Goal: Information Seeking & Learning: Learn about a topic

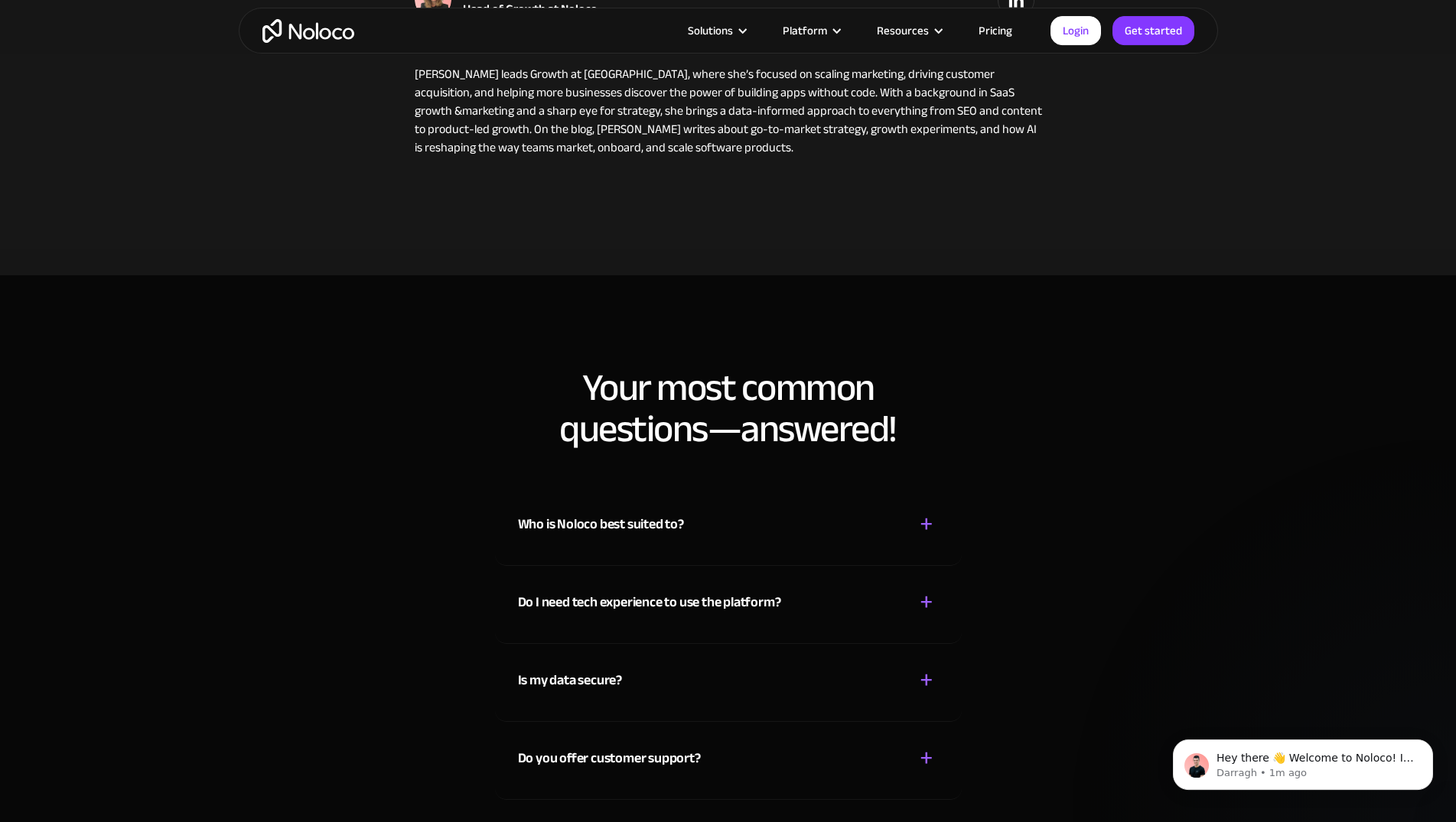
scroll to position [6085, 0]
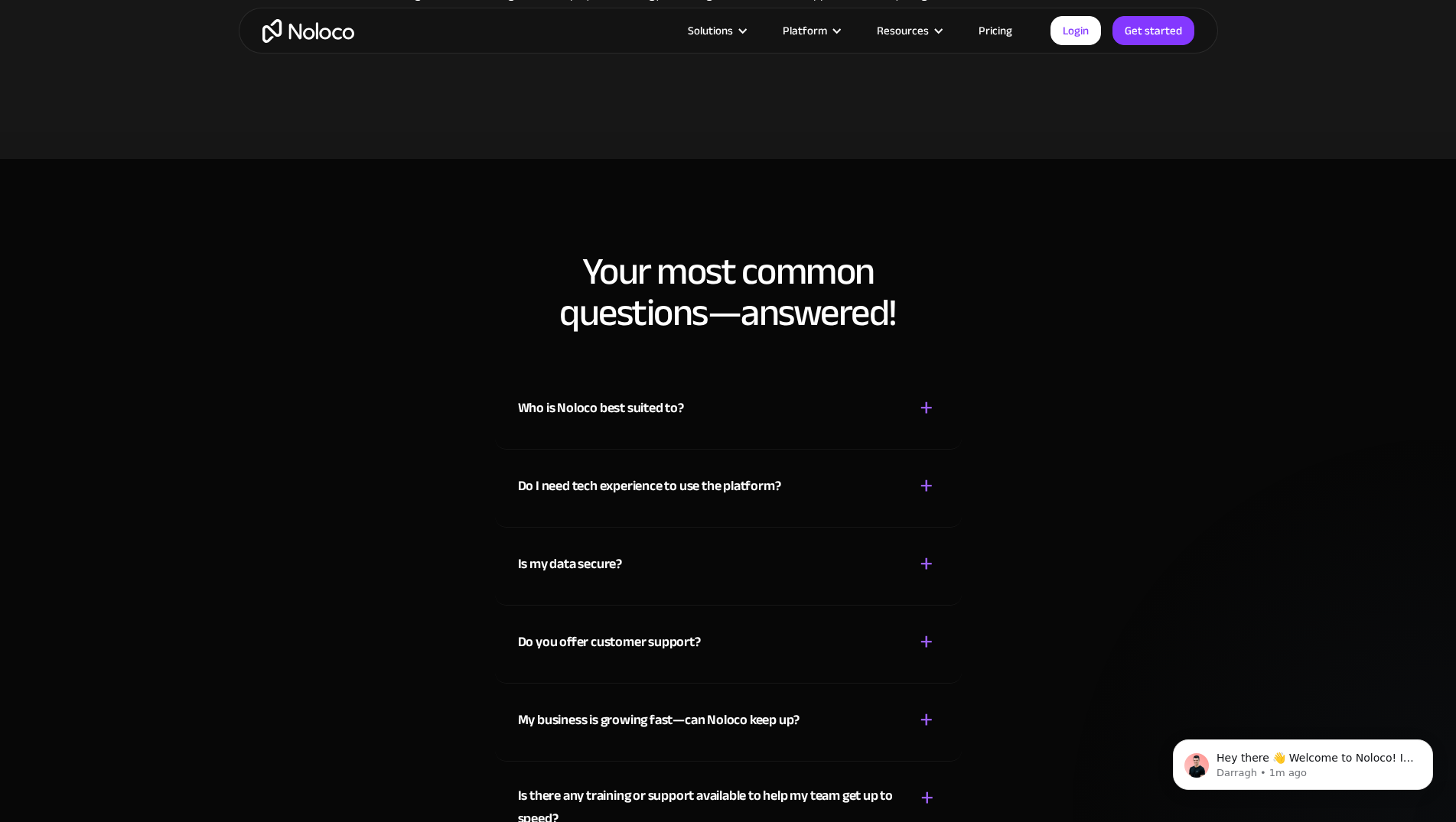
click at [615, 397] on div "Who is Noloco best suited to?" at bounding box center [601, 408] width 166 height 23
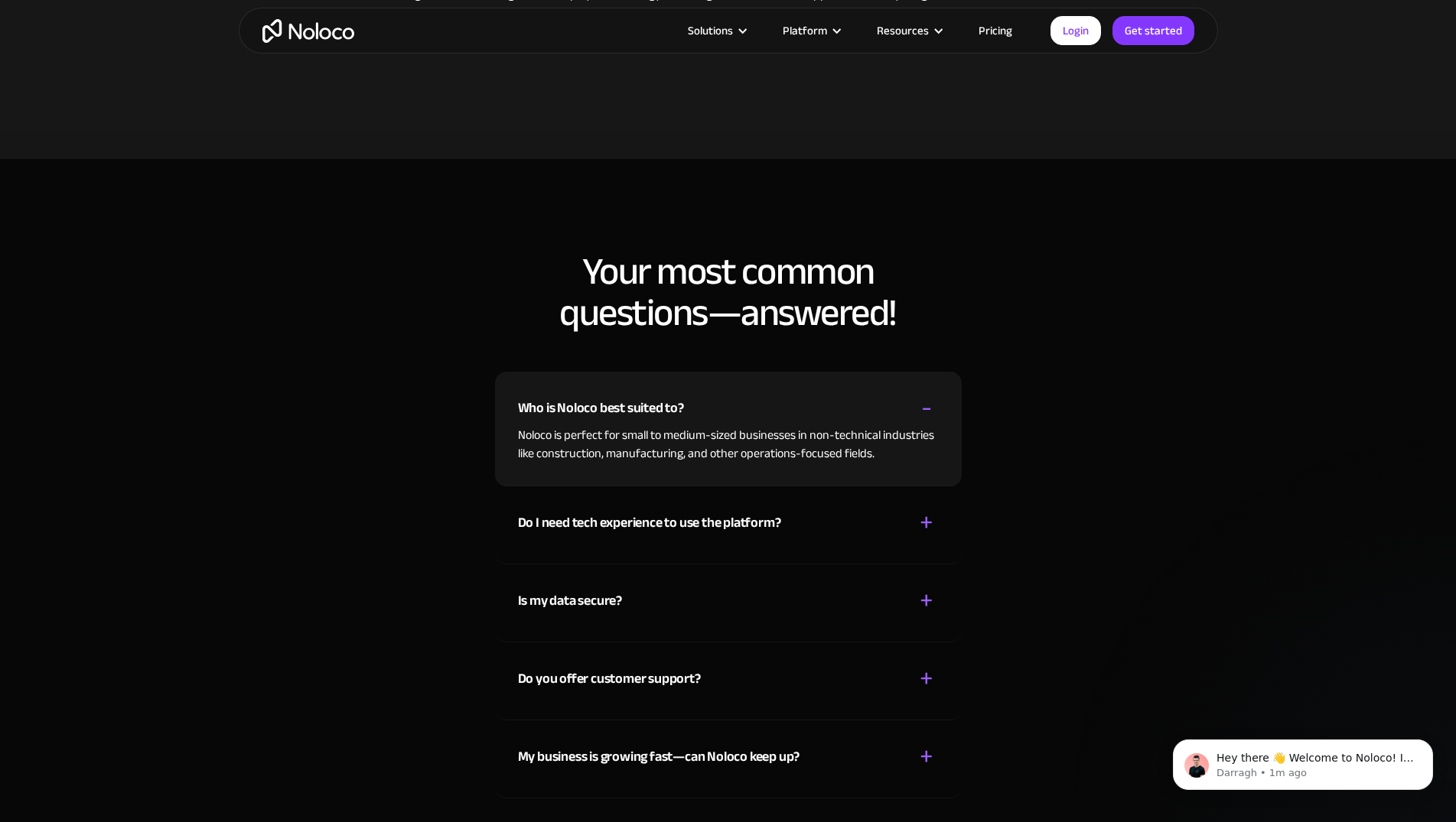
click at [613, 397] on div "Who is Noloco best suited to?" at bounding box center [601, 408] width 166 height 23
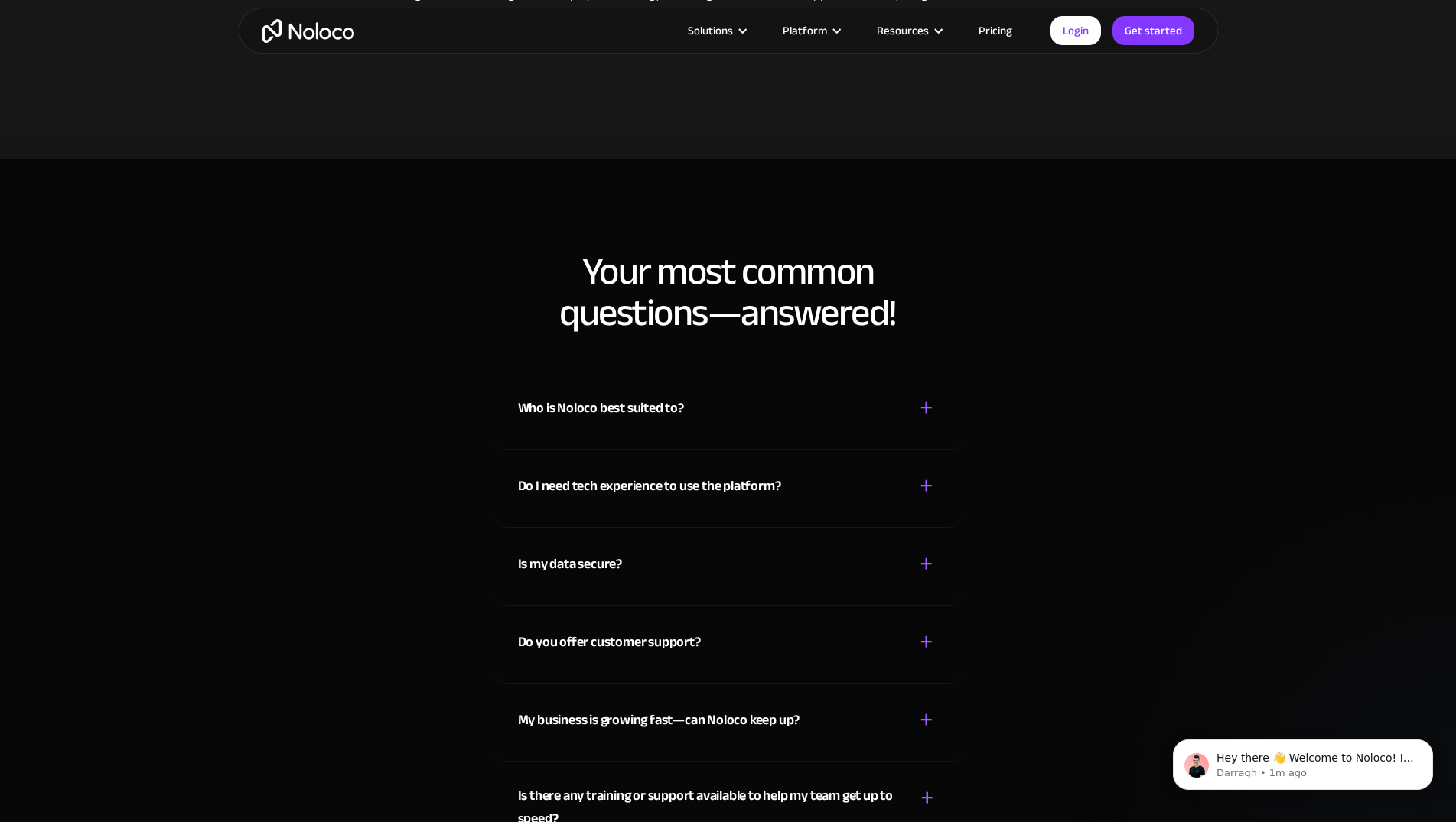
click at [625, 475] on div "Do I need tech experience to use the platform?" at bounding box center [650, 487] width 263 height 23
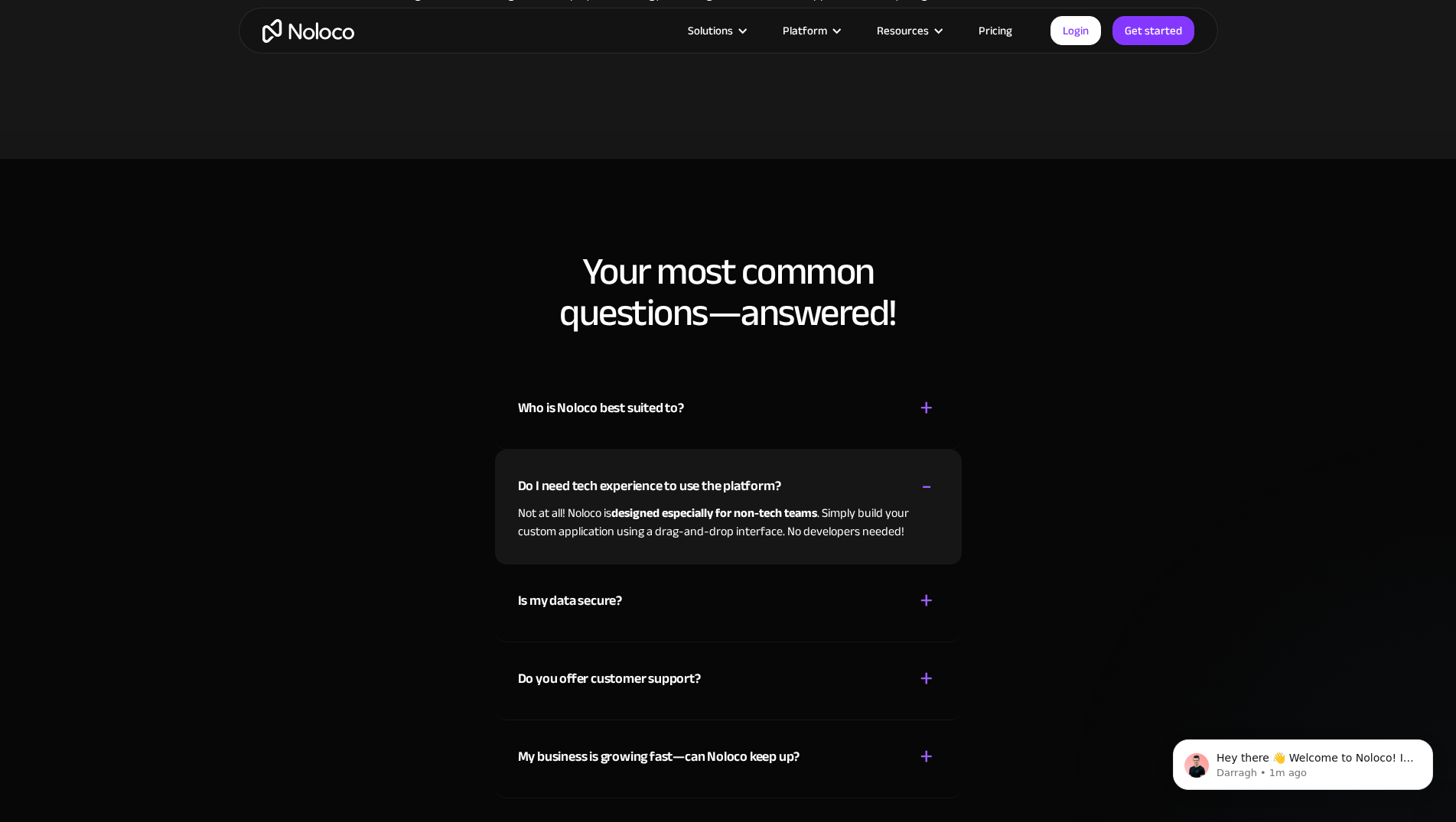
click at [625, 475] on div "Do I need tech experience to use the platform?" at bounding box center [650, 487] width 263 height 23
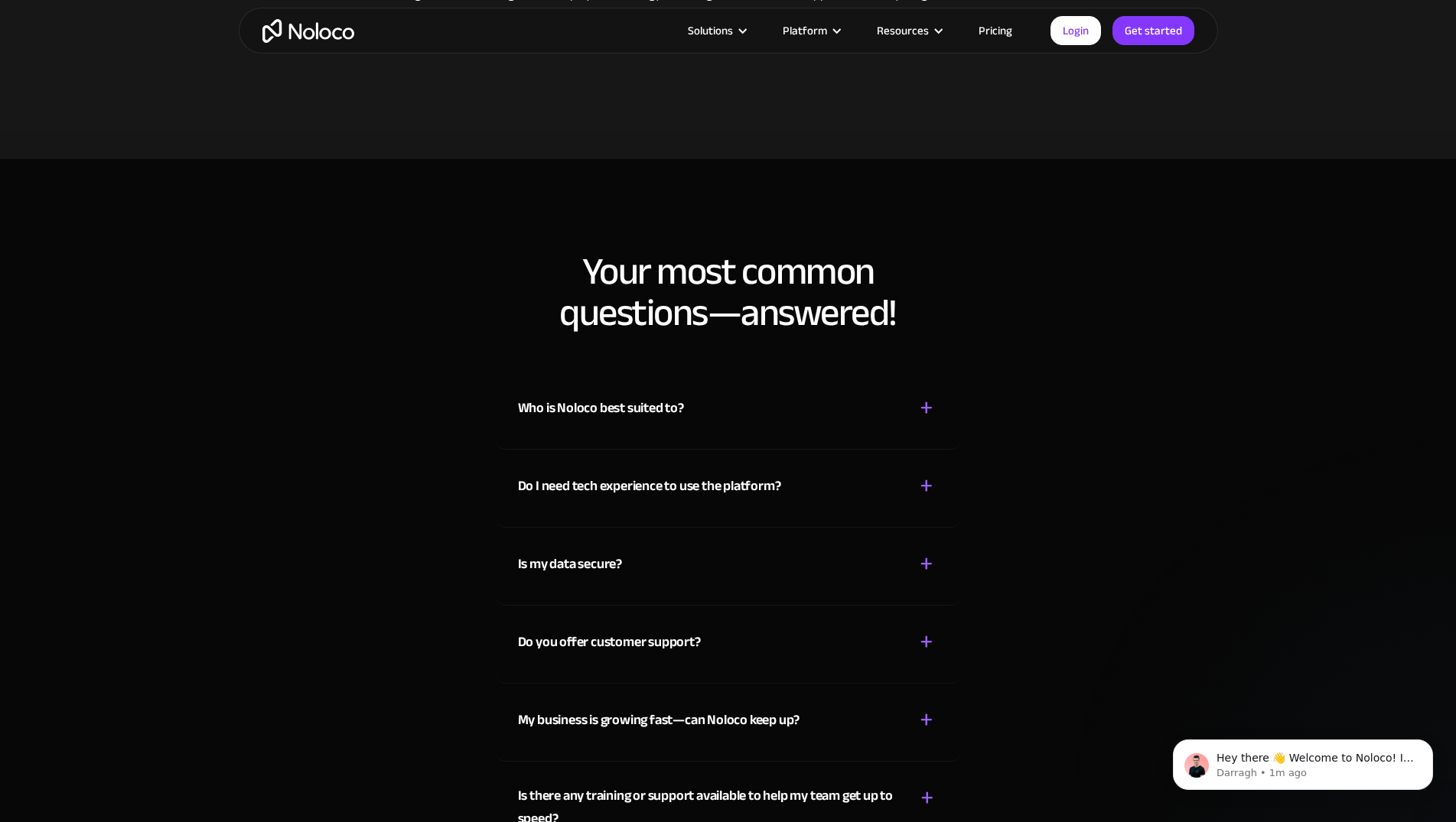
click at [619, 553] on div "Is my data secure?" at bounding box center [570, 565] width 104 height 23
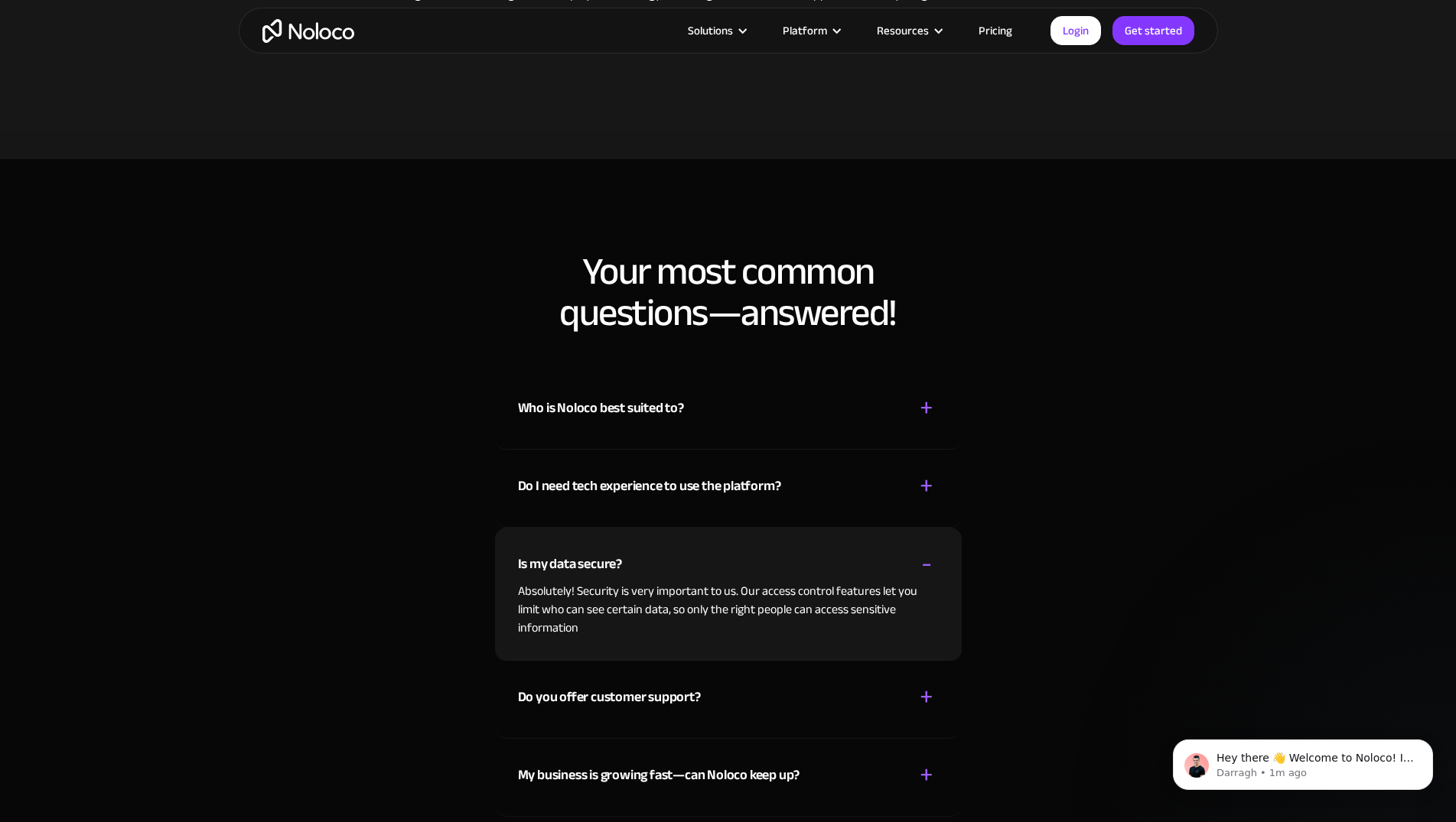
click at [619, 553] on div "Is my data secure?" at bounding box center [570, 565] width 104 height 23
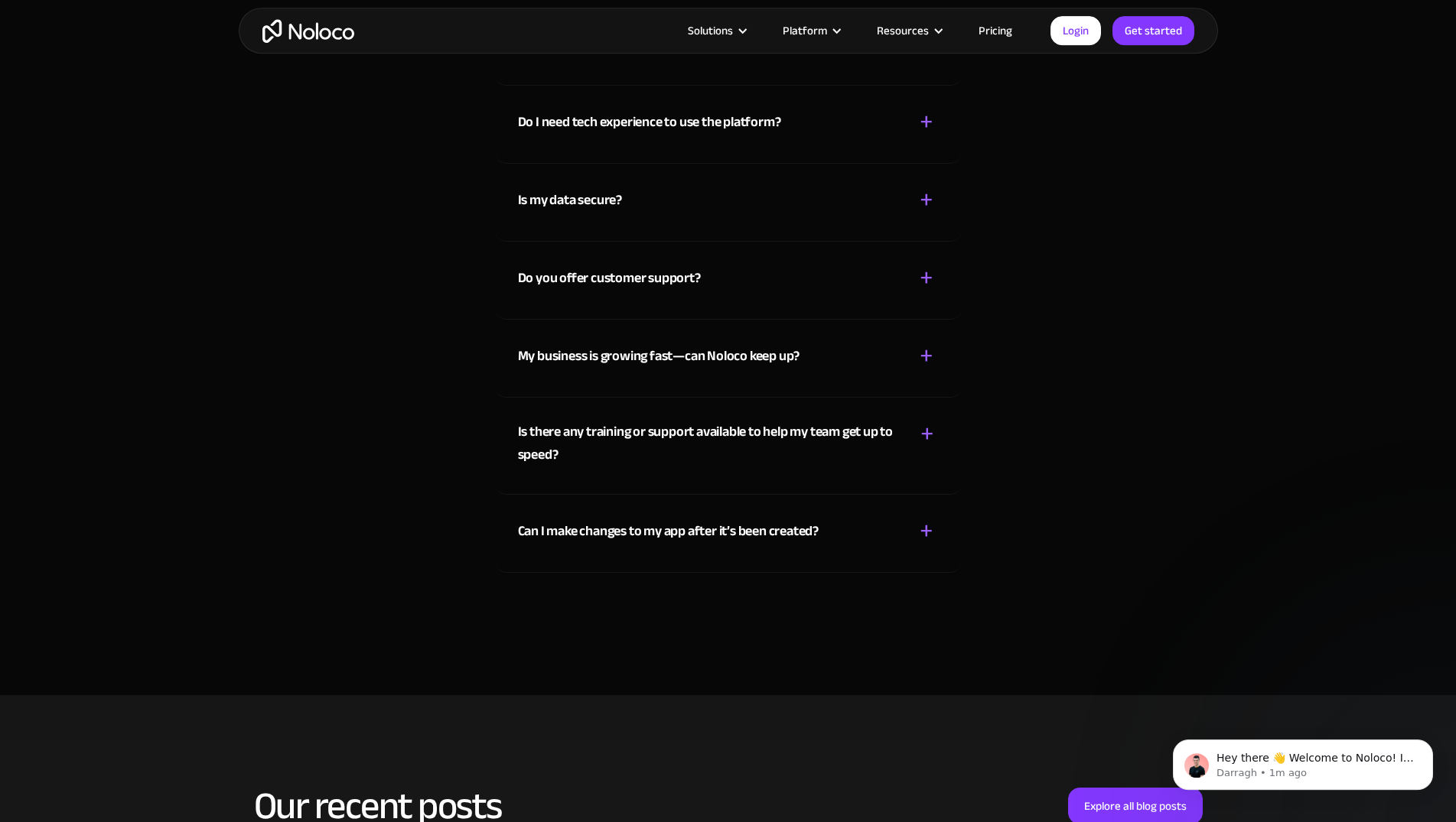
scroll to position [6475, 0]
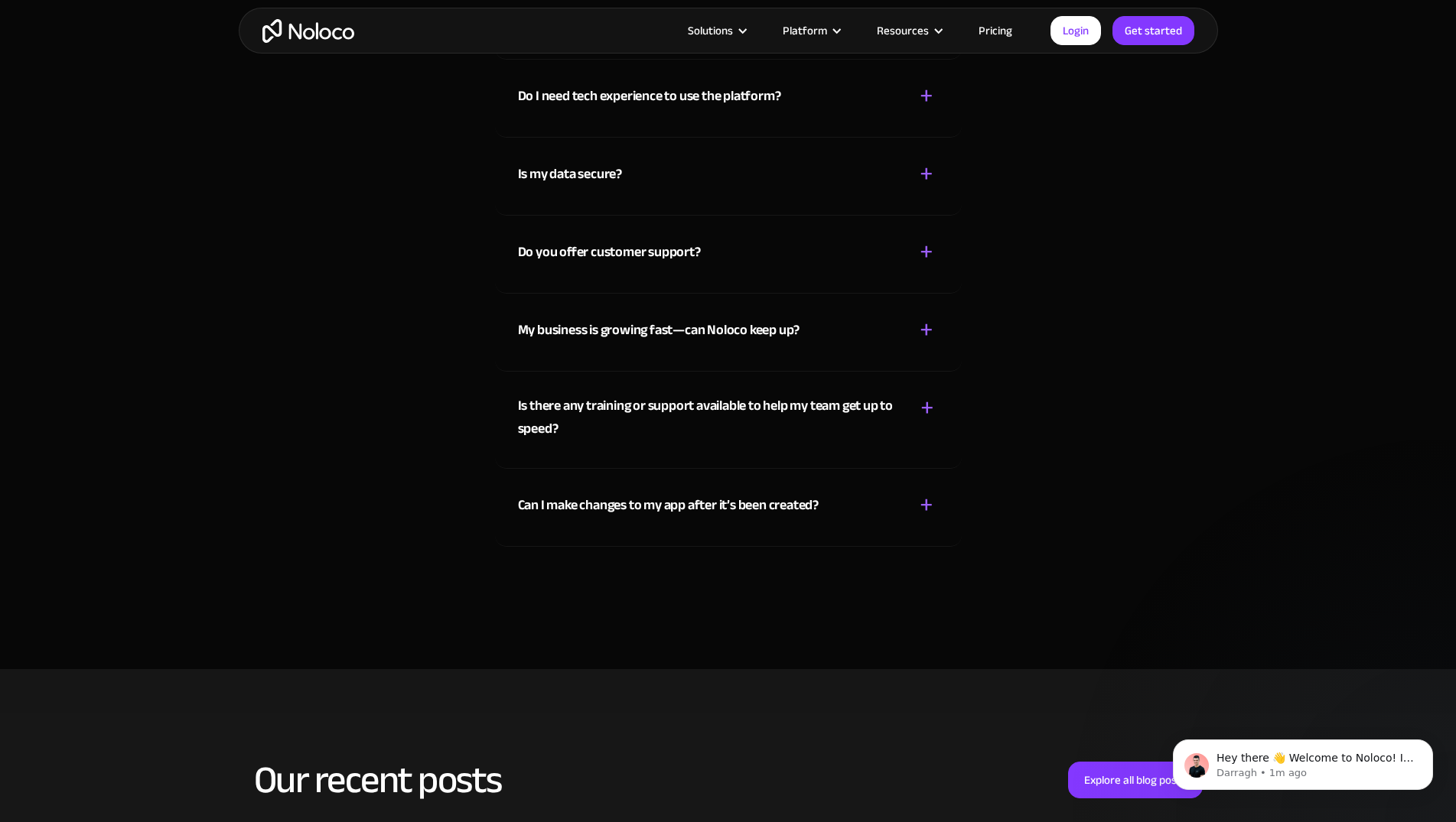
click at [637, 494] on div "Can I make changes to my app after it’s been created?" at bounding box center [668, 505] width 301 height 23
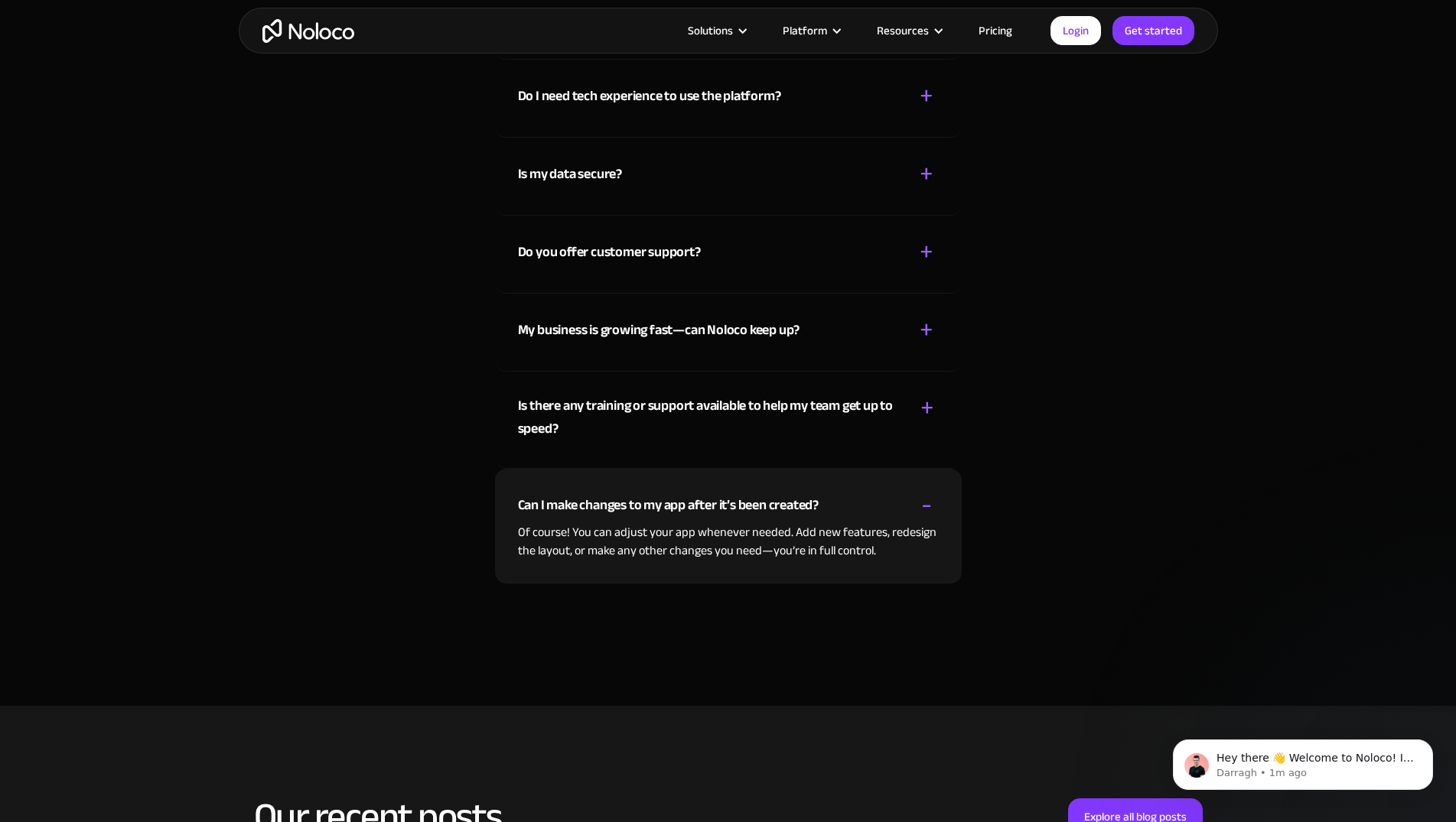
click at [637, 494] on div "Can I make changes to my app after it’s been created?" at bounding box center [668, 505] width 301 height 23
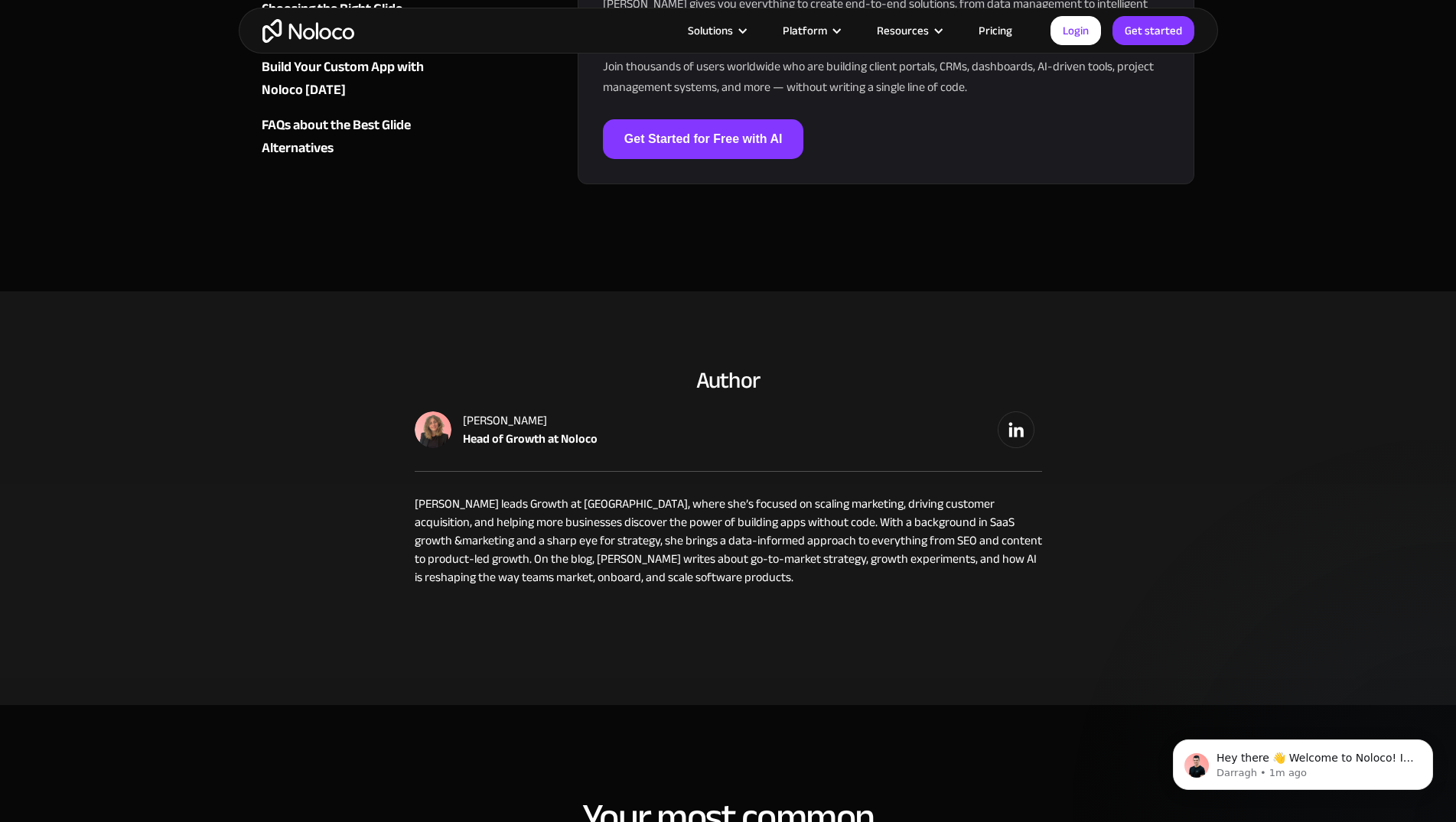
scroll to position [5149, 0]
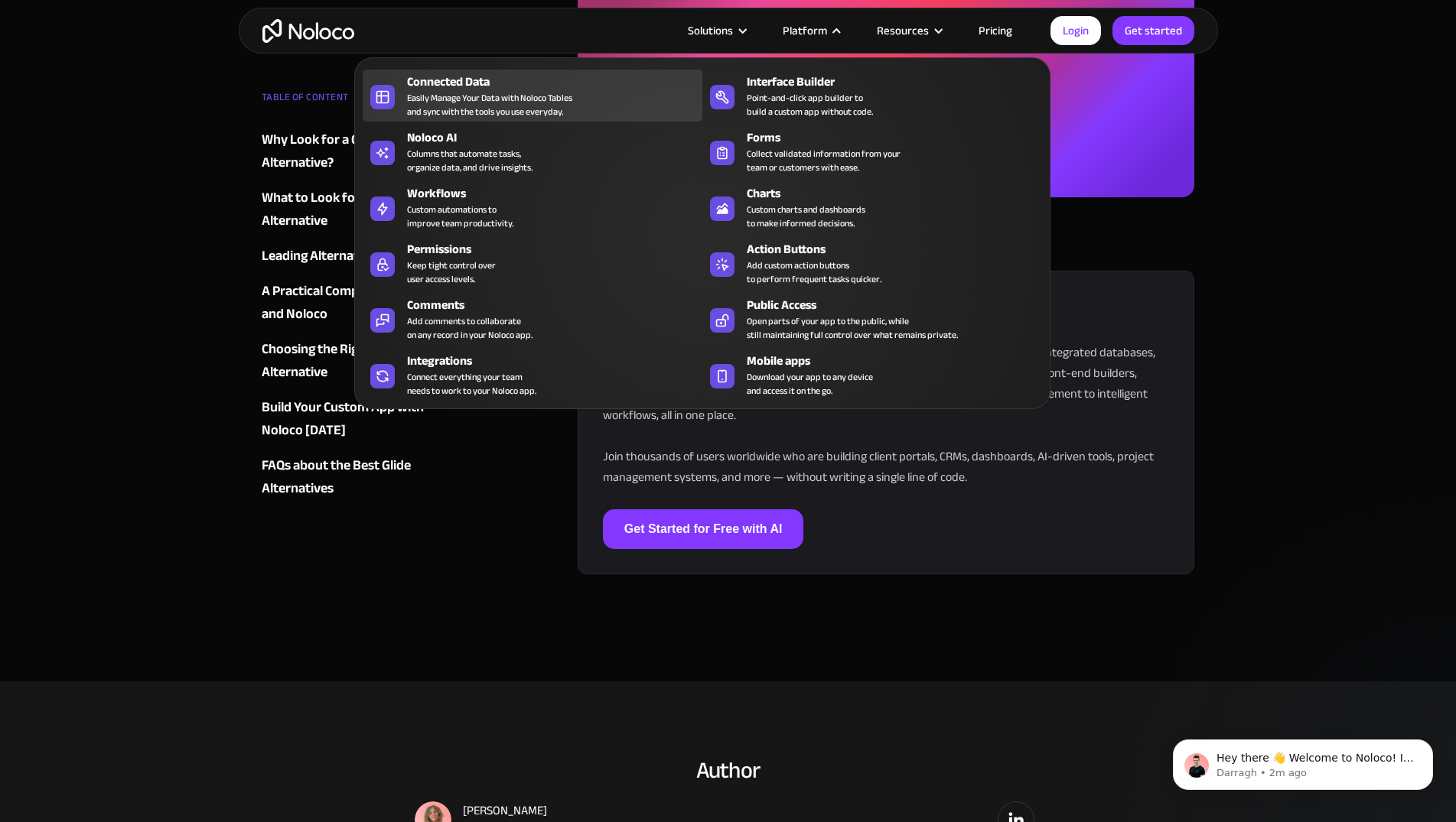
click at [481, 110] on div "Easily Manage Your Data with Noloco Tables and sync with the tools you use ever…" at bounding box center [489, 104] width 166 height 28
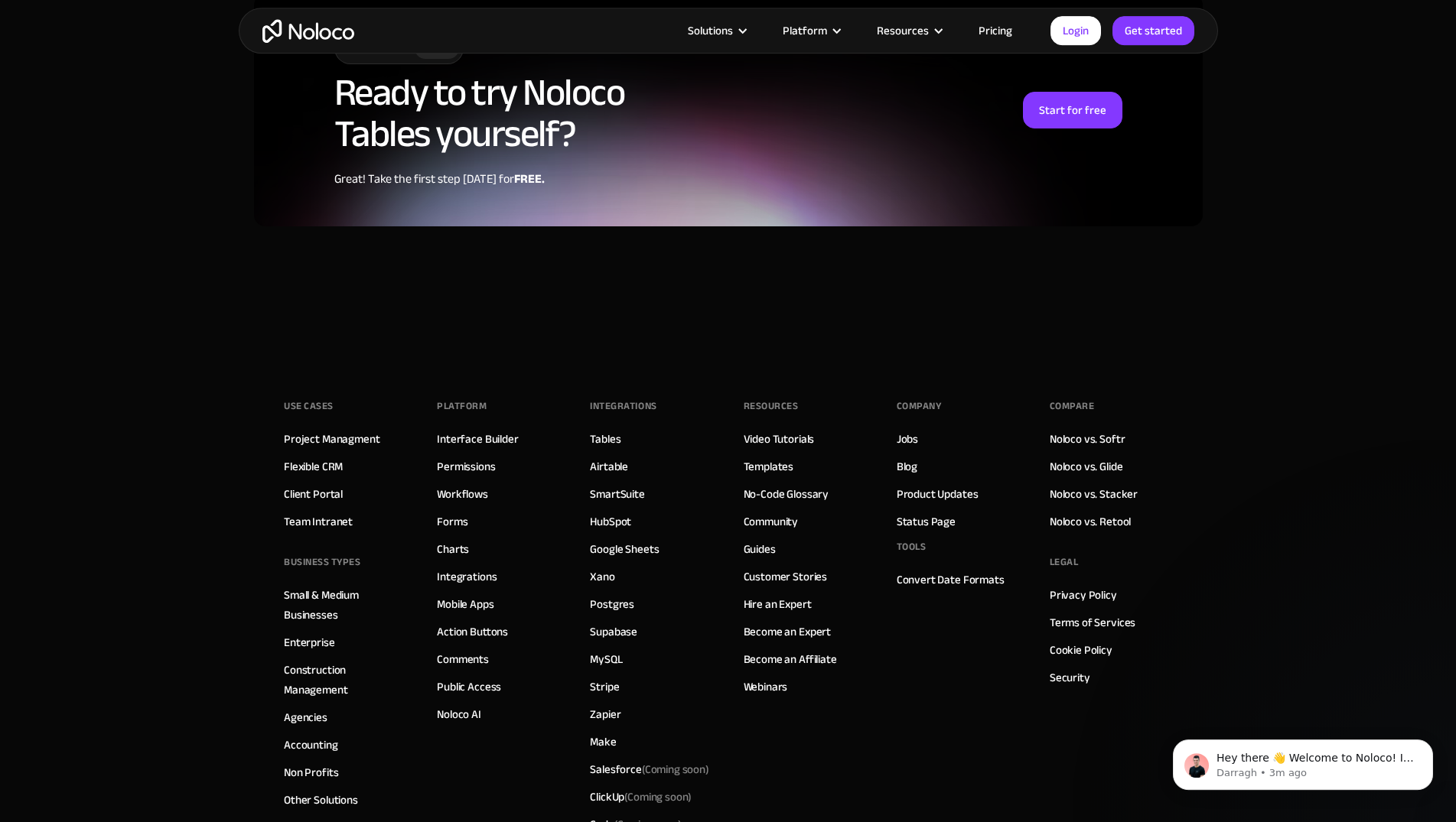
scroll to position [3979, 0]
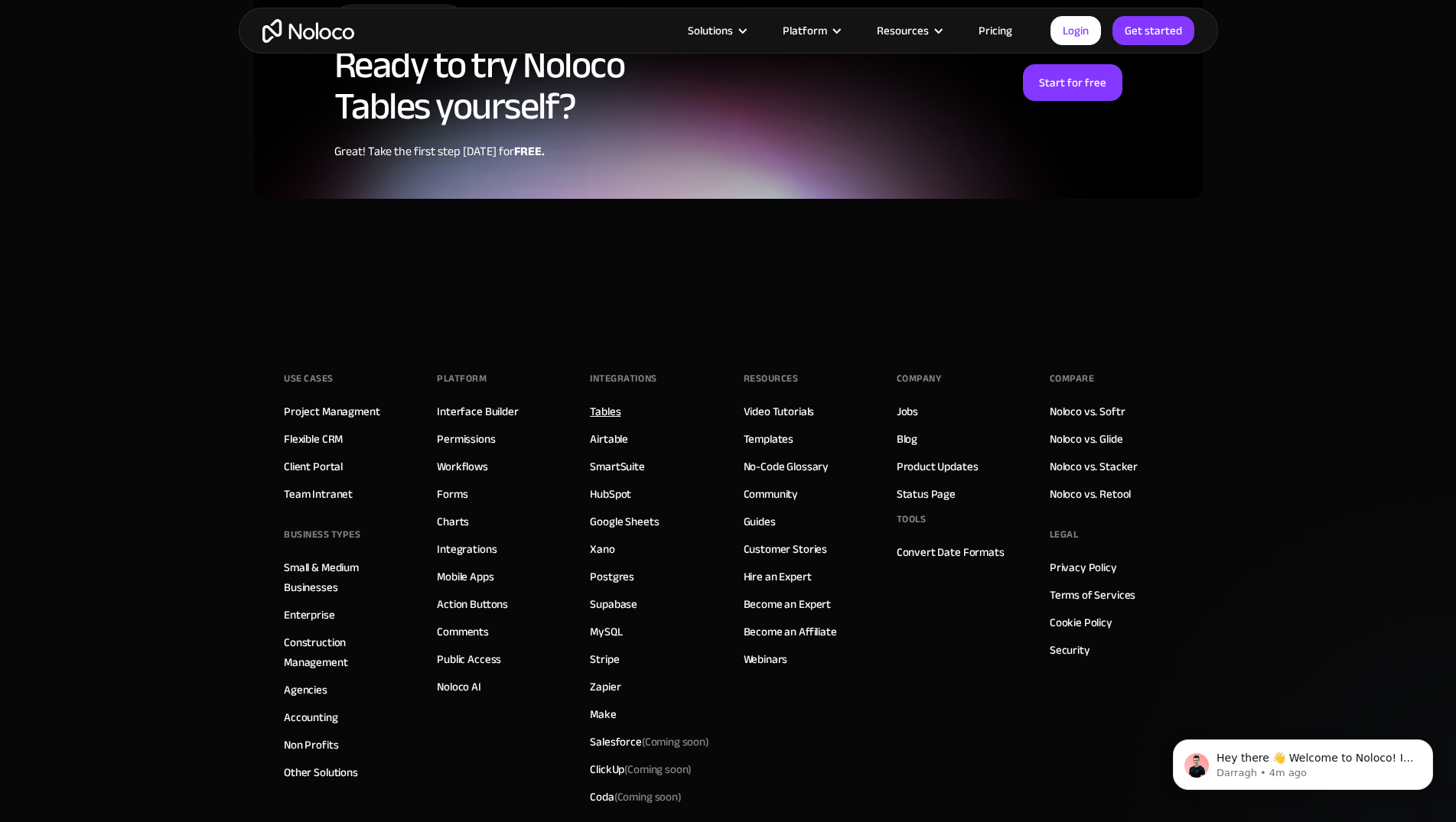
click at [603, 401] on link "Tables" at bounding box center [605, 411] width 30 height 20
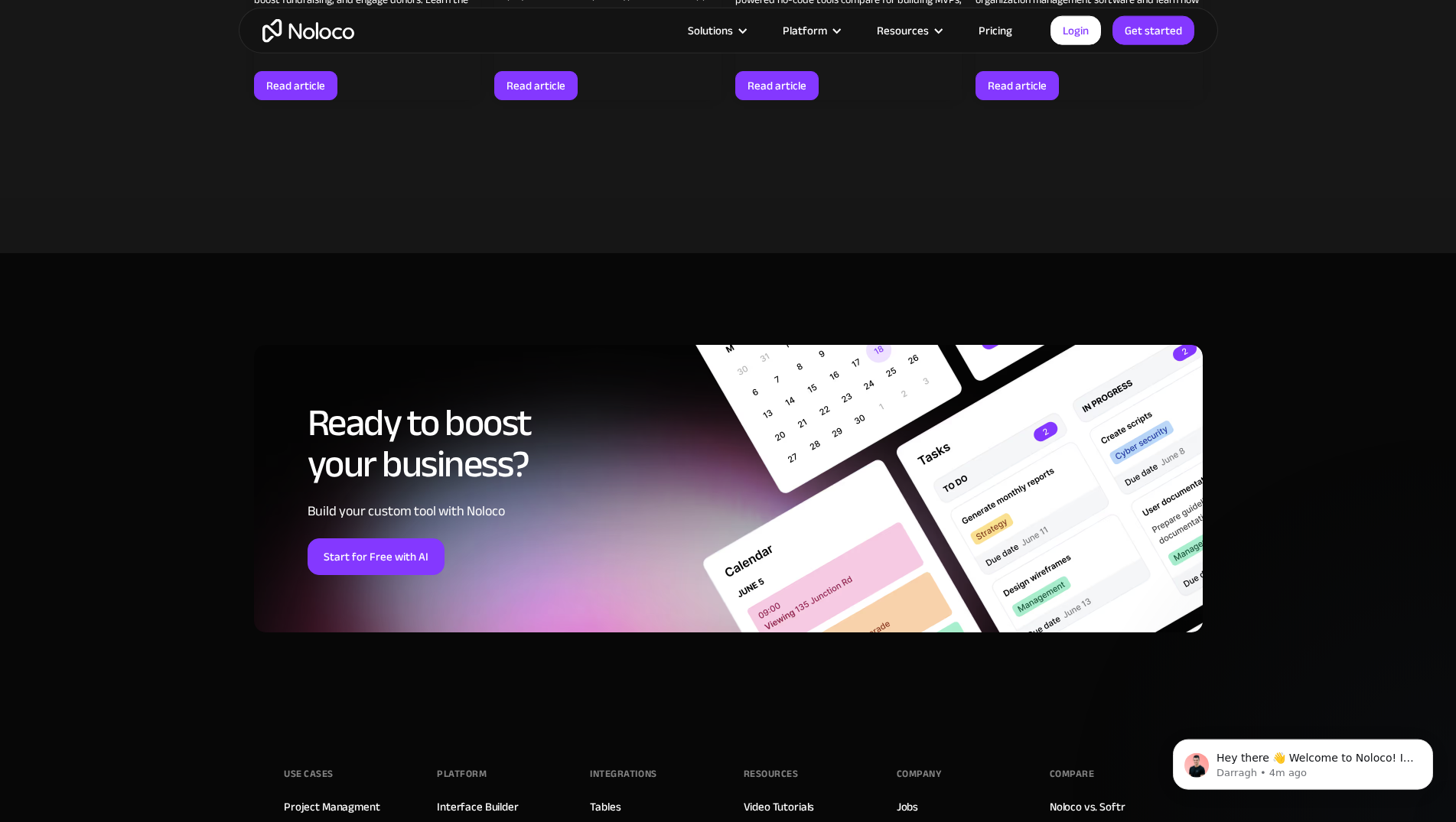
scroll to position [7645, 0]
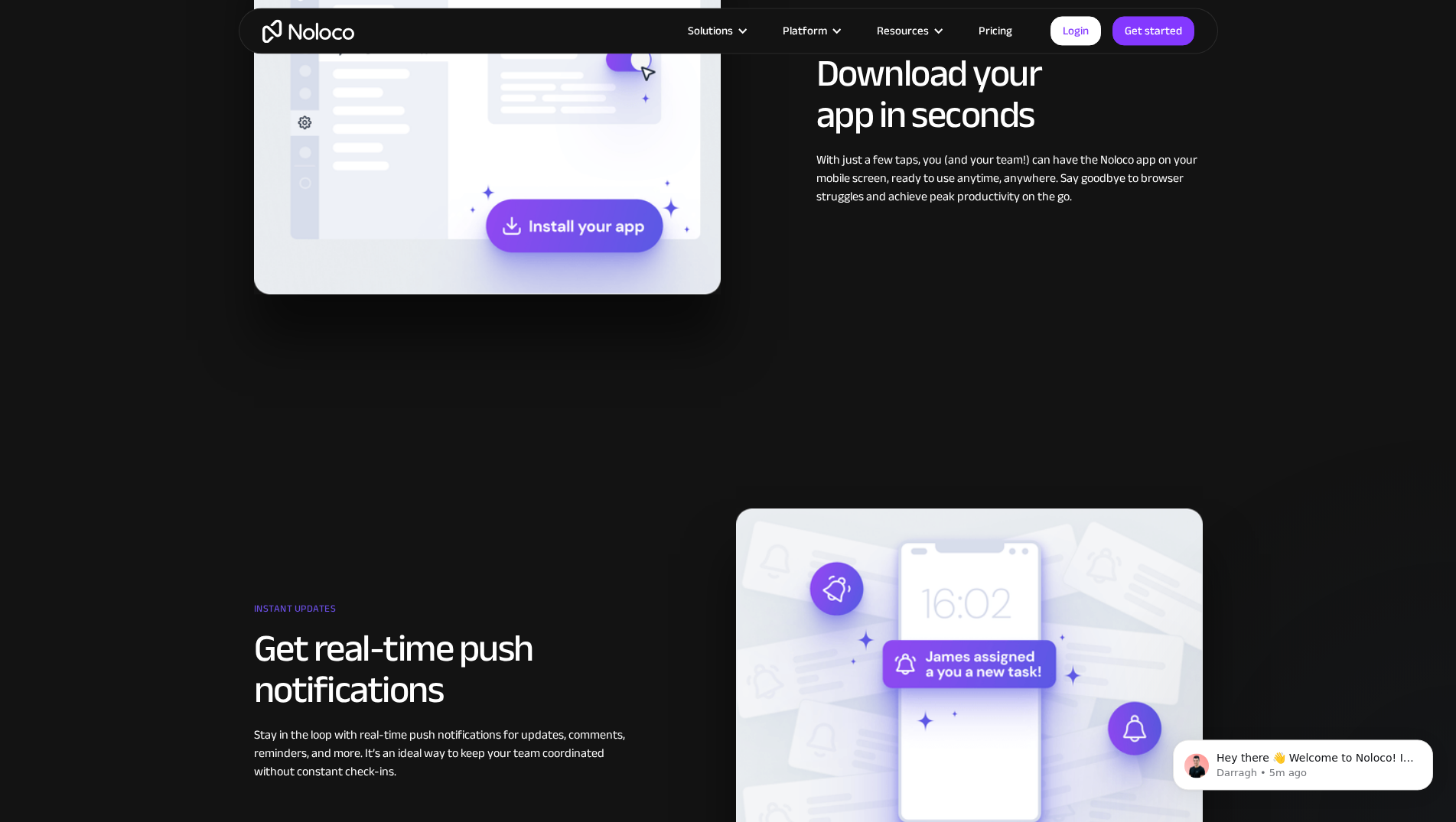
scroll to position [1405, 0]
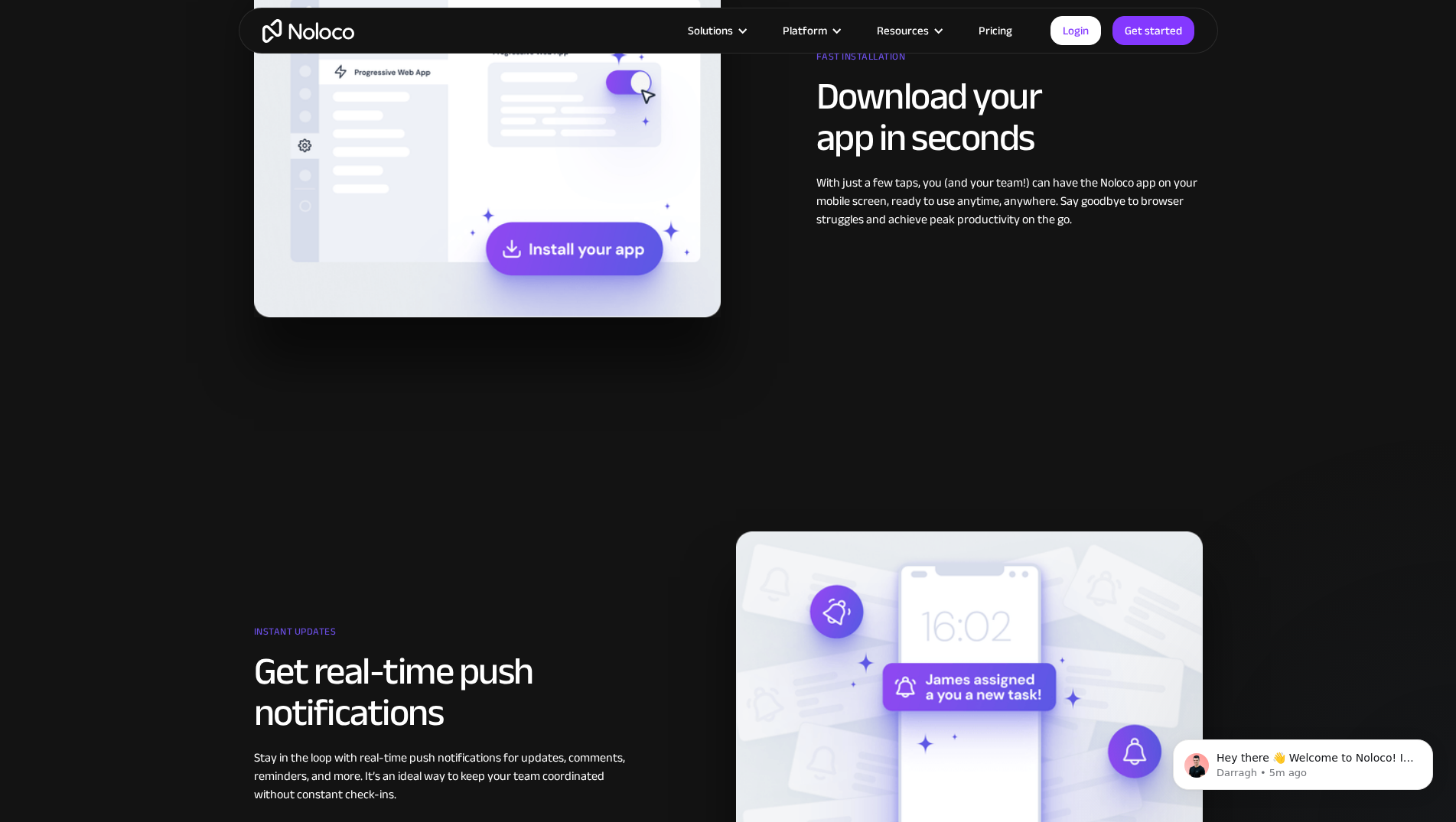
click at [983, 31] on link "Pricing" at bounding box center [995, 30] width 72 height 20
